Goal: Book appointment/travel/reservation

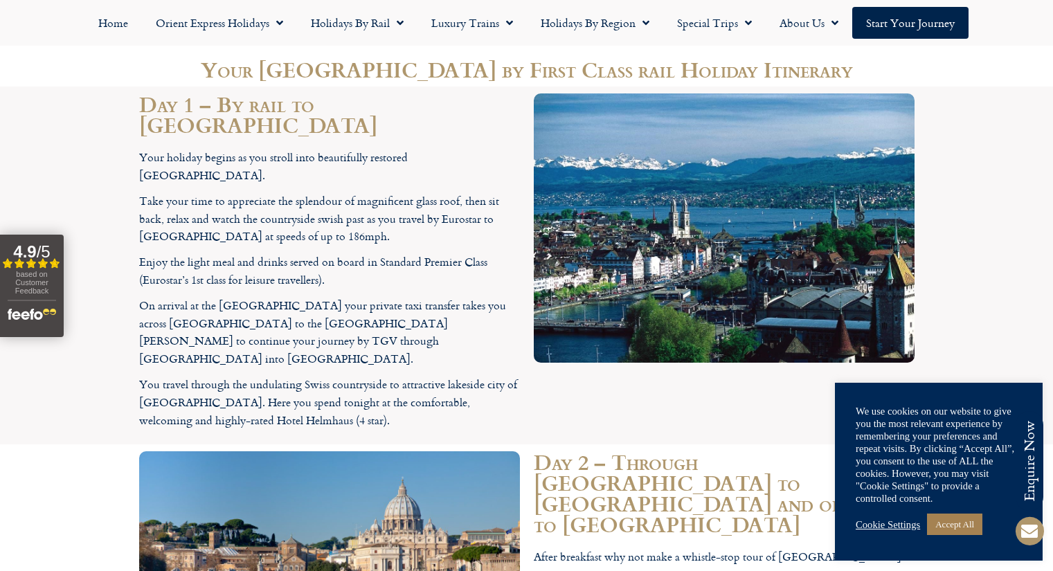
scroll to position [1385, 0]
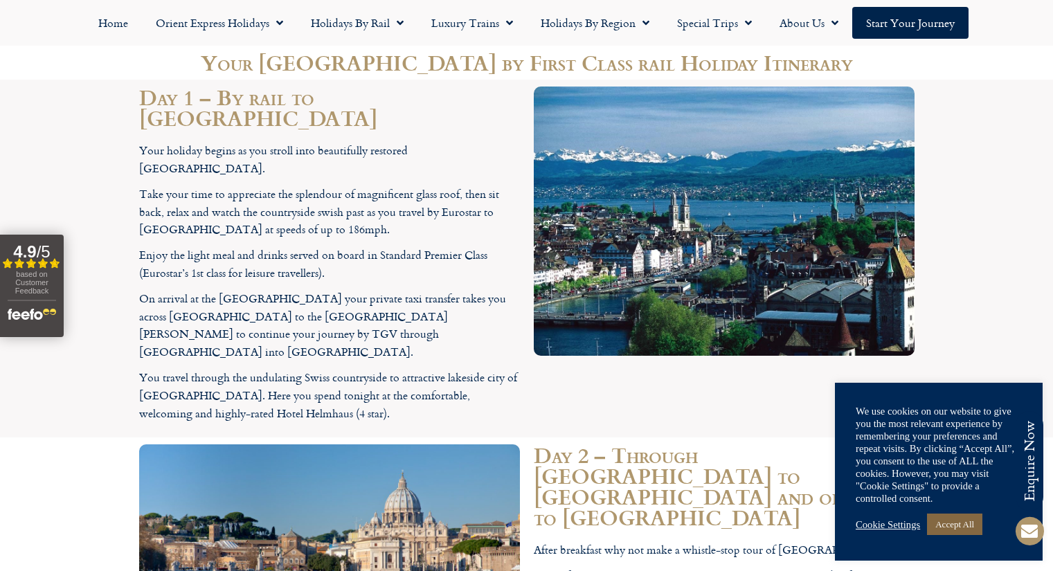
click at [944, 517] on link "Accept All" at bounding box center [954, 524] width 55 height 21
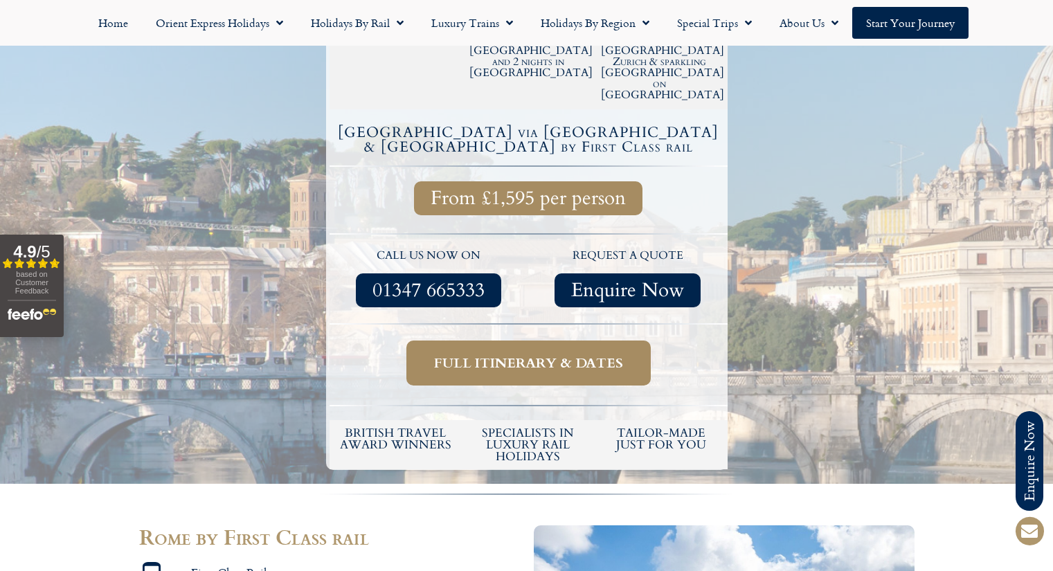
scroll to position [277, 0]
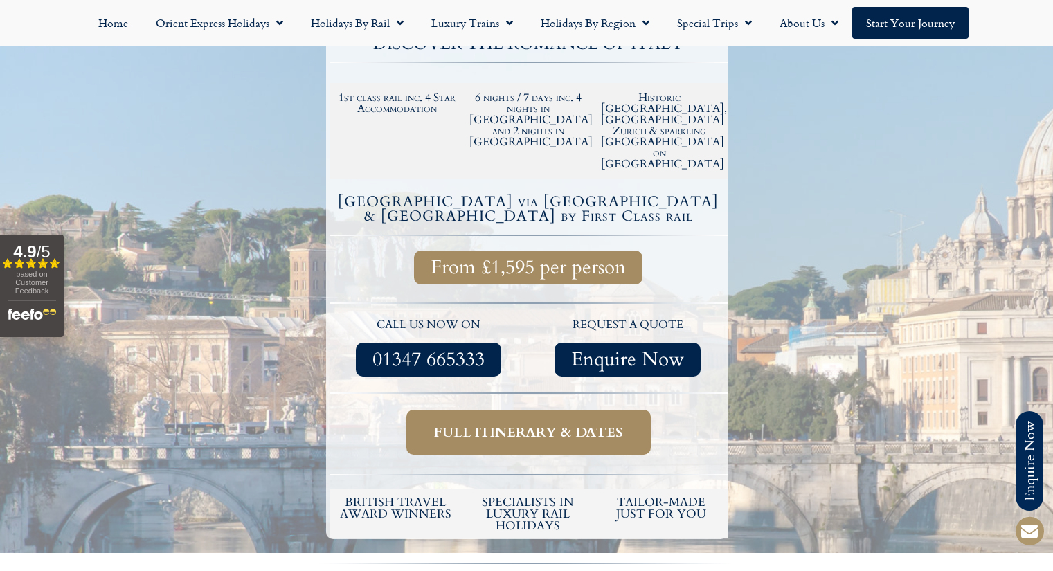
click at [517, 424] on span "Full itinerary & dates" at bounding box center [528, 432] width 189 height 17
click at [499, 424] on span "Full itinerary & dates" at bounding box center [528, 432] width 189 height 17
click at [517, 424] on span "Full itinerary & dates" at bounding box center [528, 432] width 189 height 17
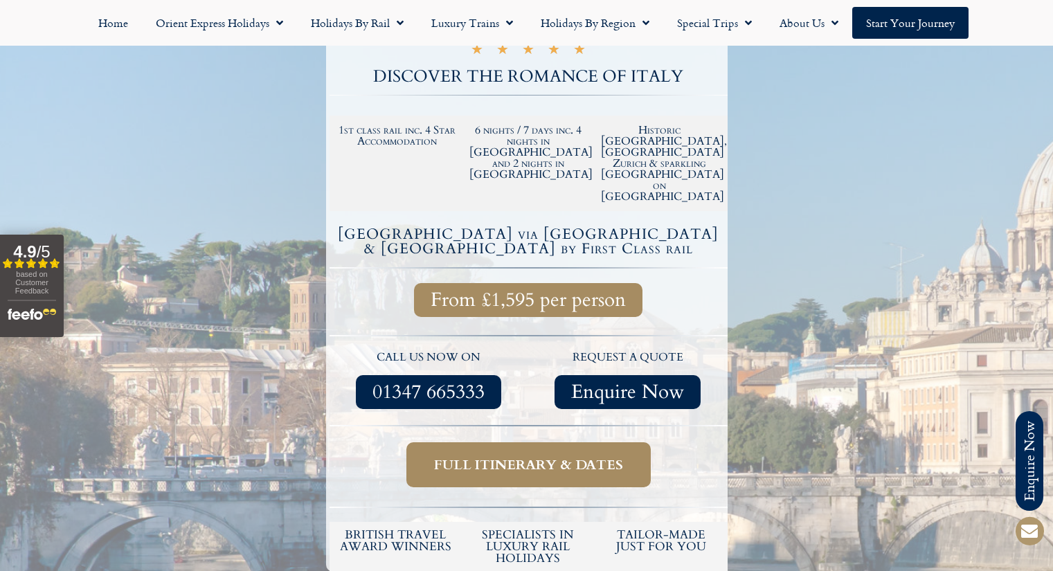
scroll to position [346, 0]
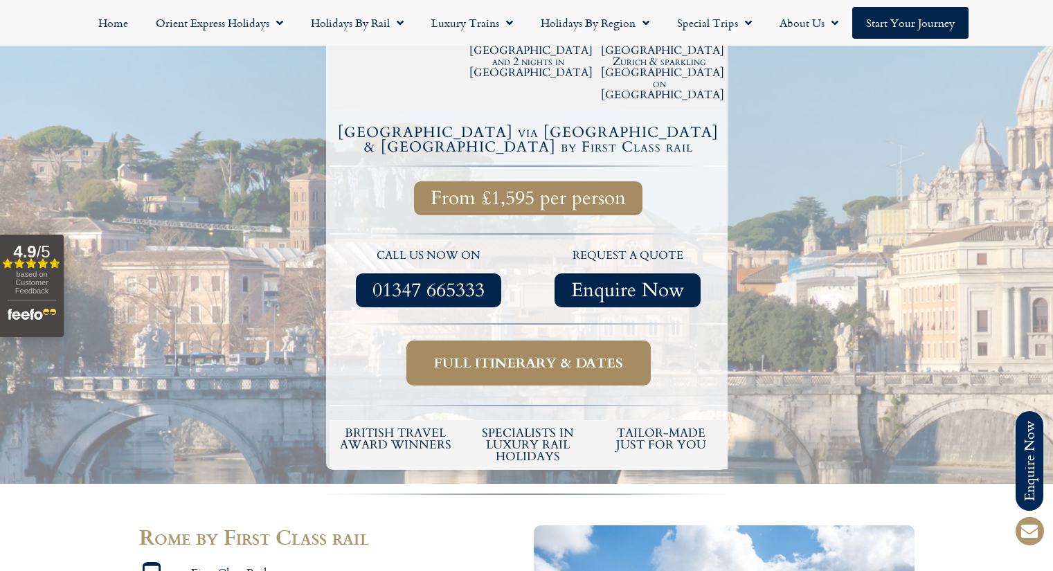
click at [501, 355] on span "Full itinerary & dates" at bounding box center [528, 363] width 189 height 17
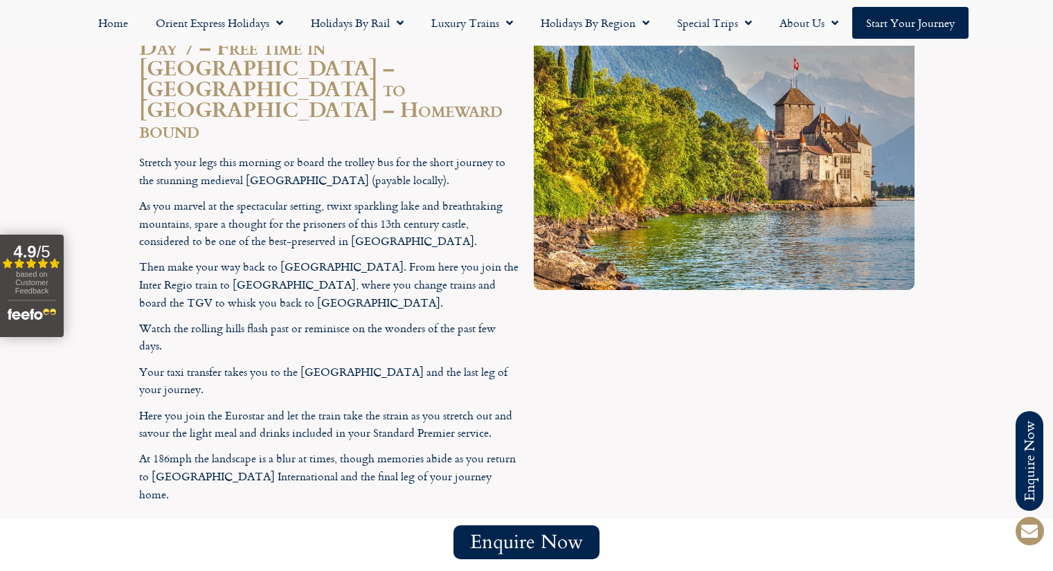
scroll to position [3117, 0]
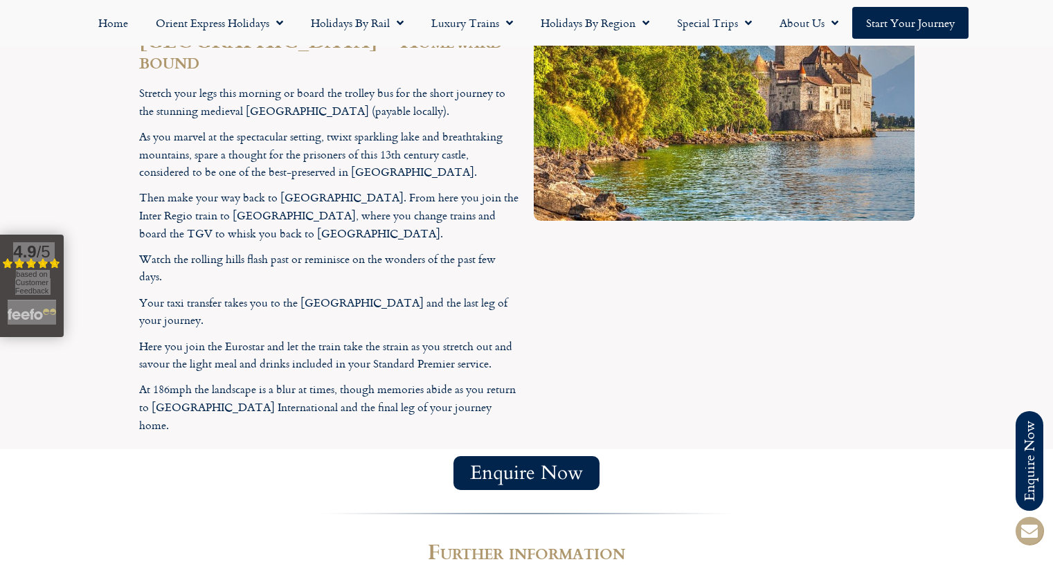
drag, startPoint x: 1052, startPoint y: 433, endPoint x: 1045, endPoint y: 429, distance: 7.7
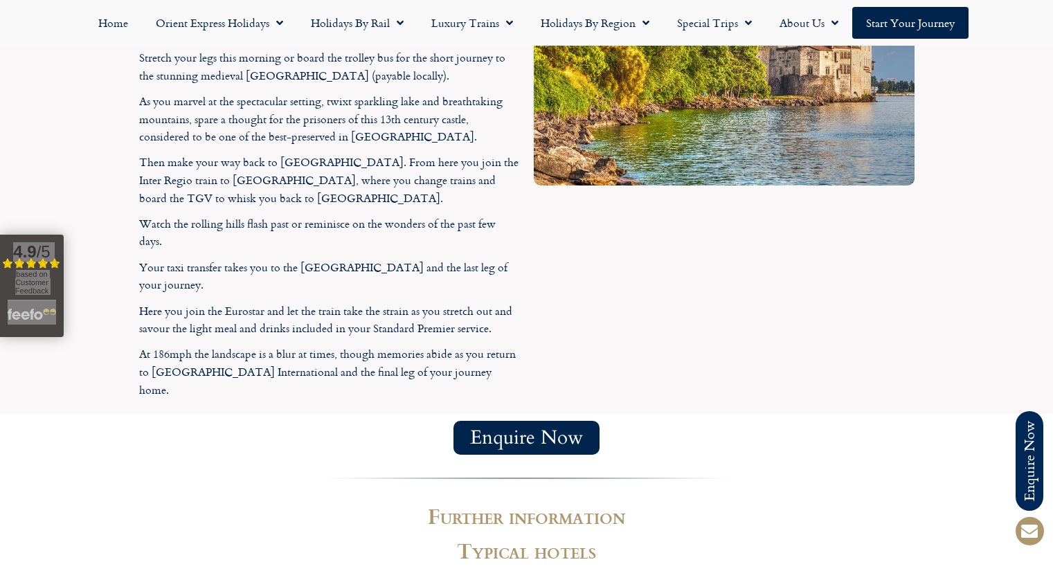
scroll to position [3165, 0]
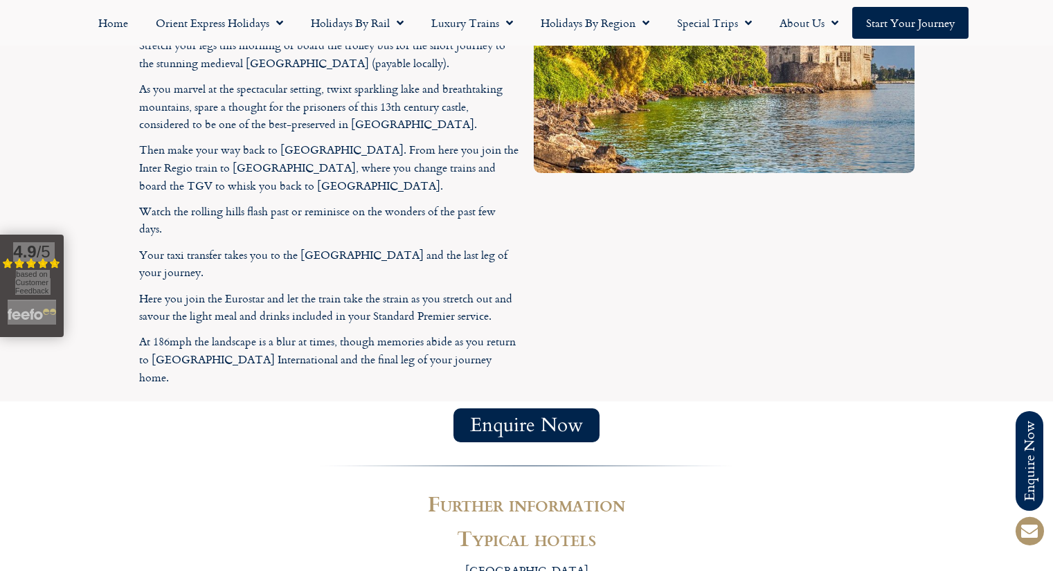
drag, startPoint x: 152, startPoint y: 342, endPoint x: 288, endPoint y: 341, distance: 135.8
copy strong "The [GEOGRAPHIC_DATA]"
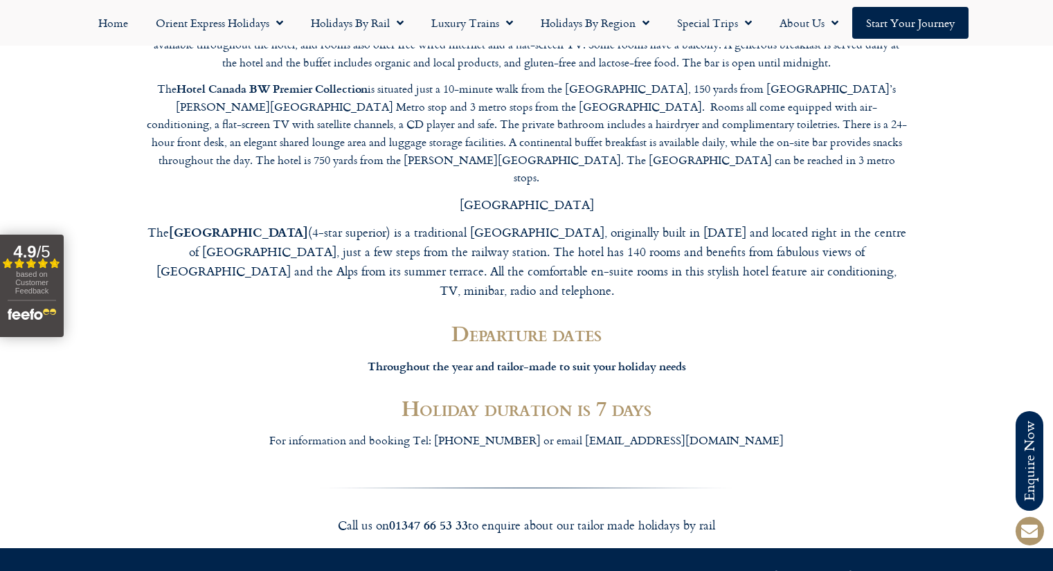
scroll to position [3956, 0]
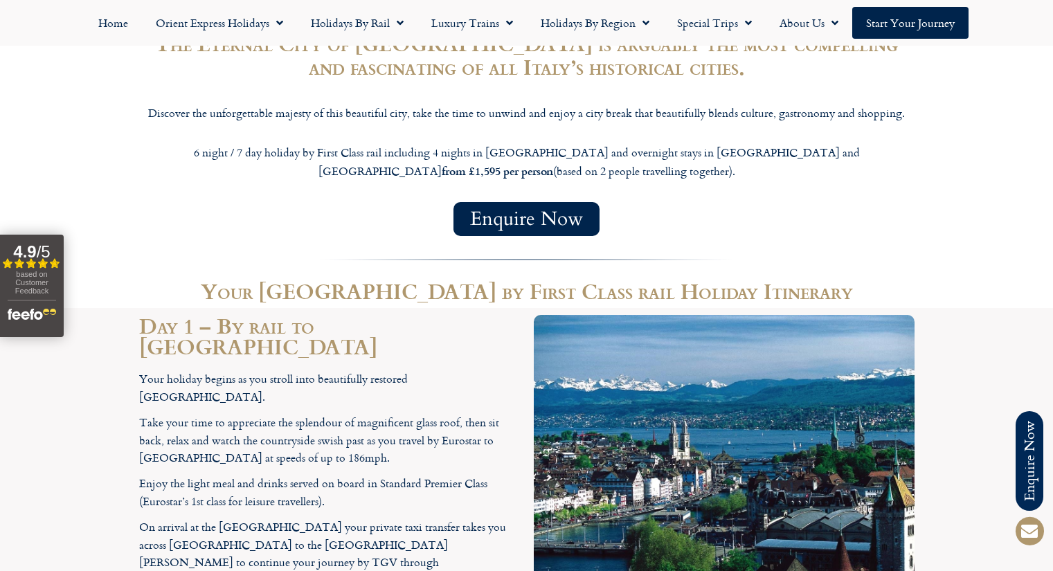
scroll to position [853, 0]
